Goal: Task Accomplishment & Management: Use online tool/utility

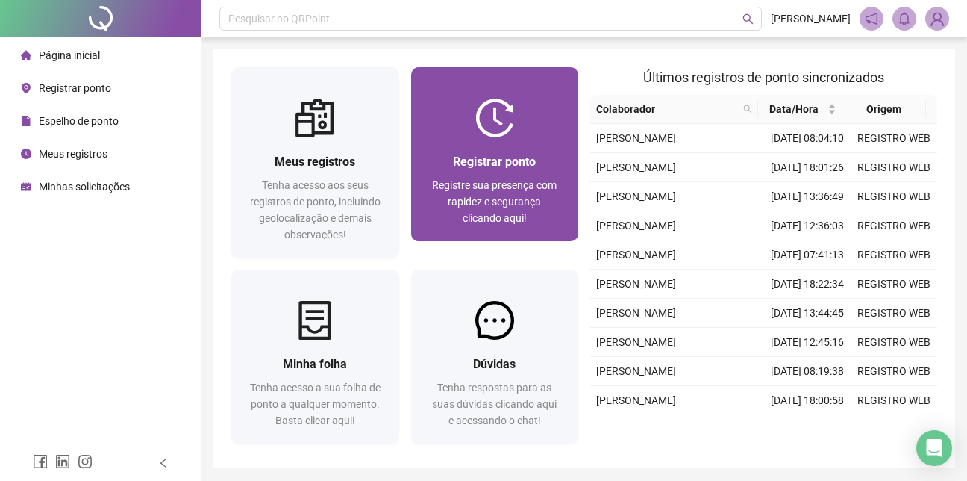
click at [566, 146] on div "Registrar ponto Registre sua presença com rapidez e segurança clicando aqui!" at bounding box center [495, 189] width 168 height 104
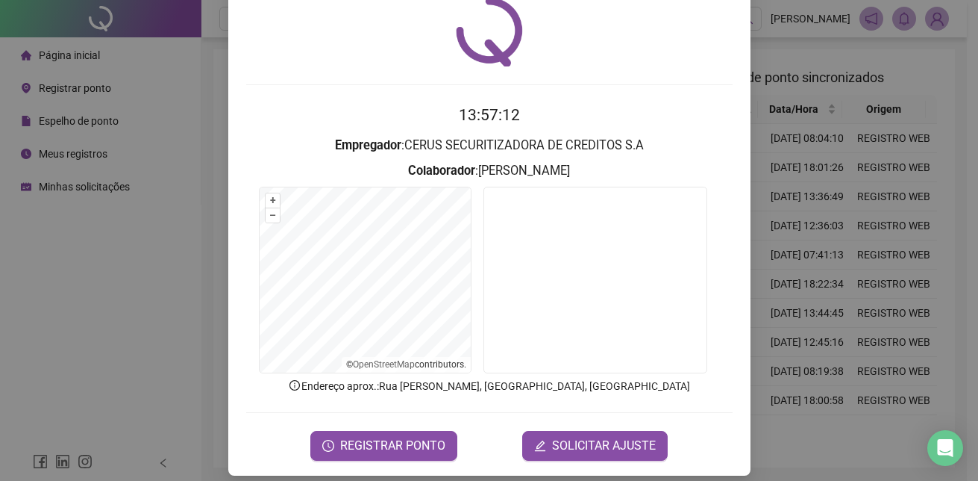
scroll to position [69, 0]
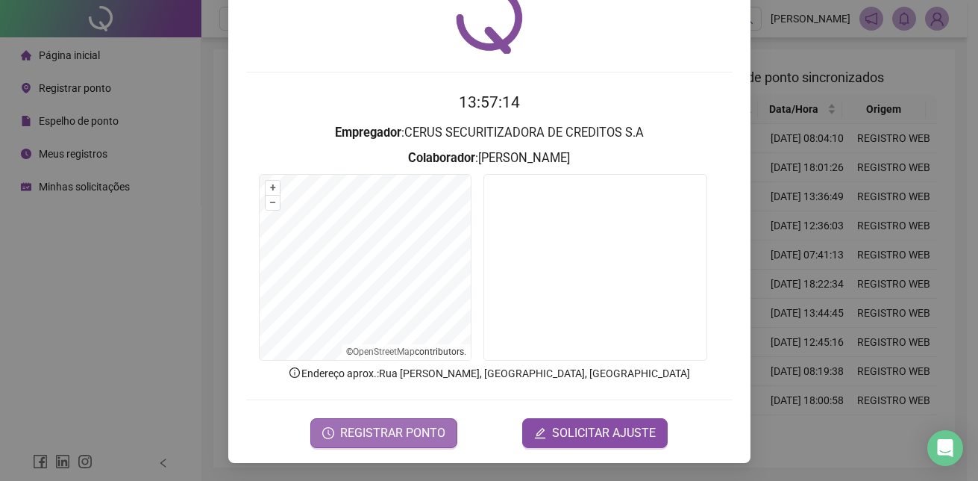
click at [419, 425] on span "REGISTRAR PONTO" at bounding box center [392, 433] width 105 height 18
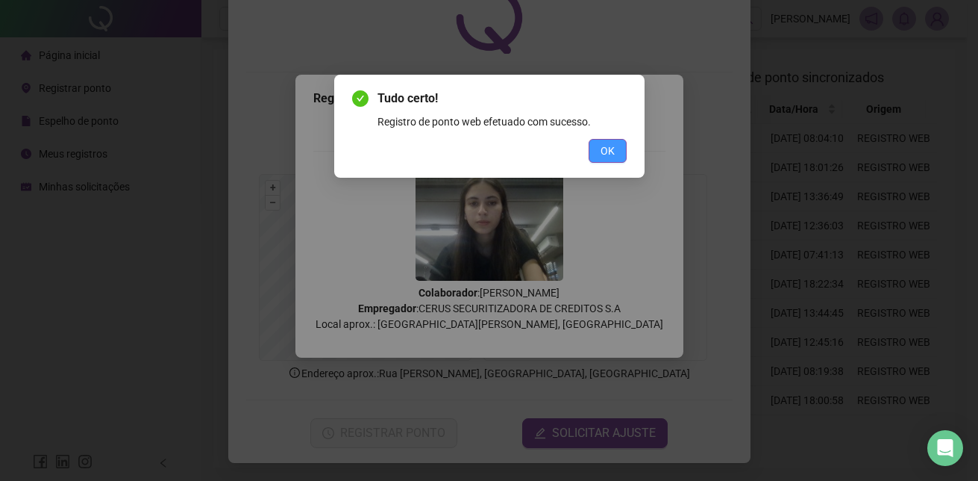
click at [601, 146] on span "OK" at bounding box center [608, 151] width 14 height 16
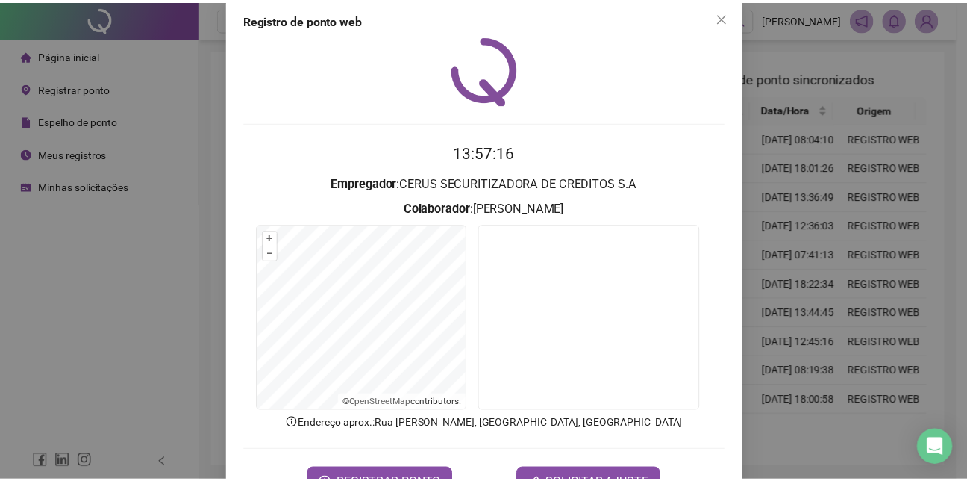
scroll to position [0, 0]
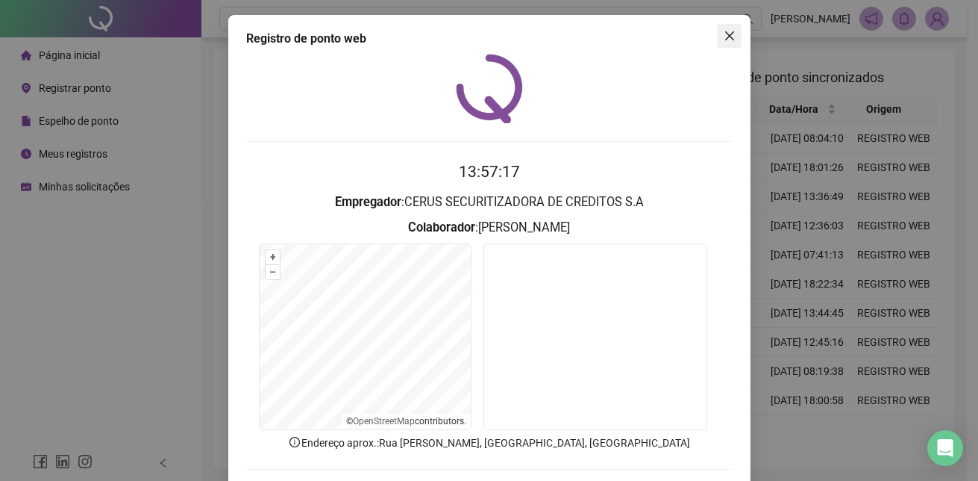
click at [719, 43] on button "Close" at bounding box center [730, 36] width 24 height 24
